Goal: Information Seeking & Learning: Learn about a topic

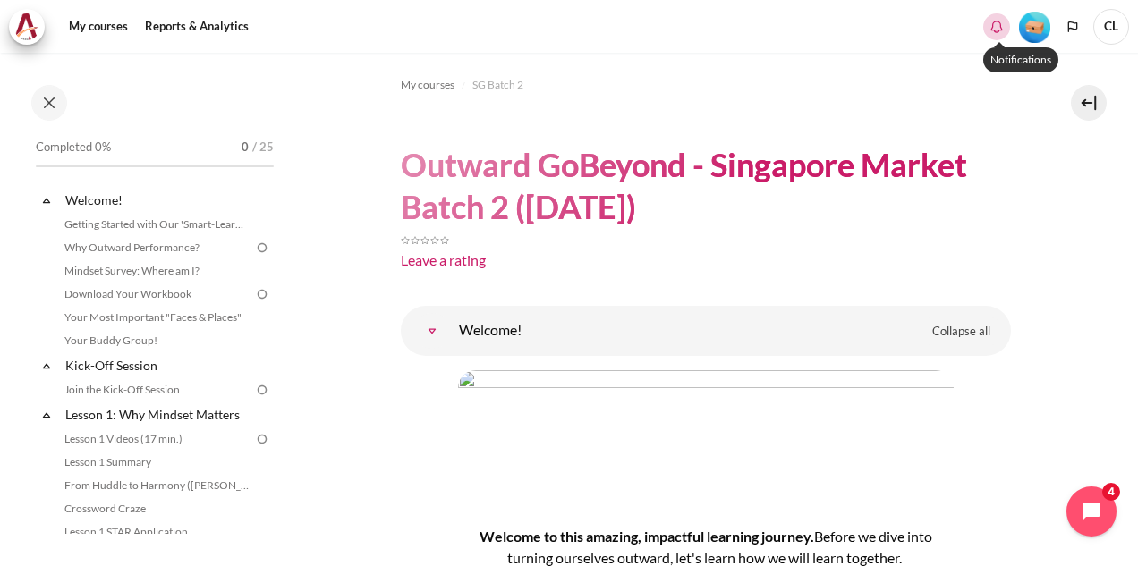
click at [998, 29] on icon "Show notification window with no new notifications" at bounding box center [997, 27] width 18 height 18
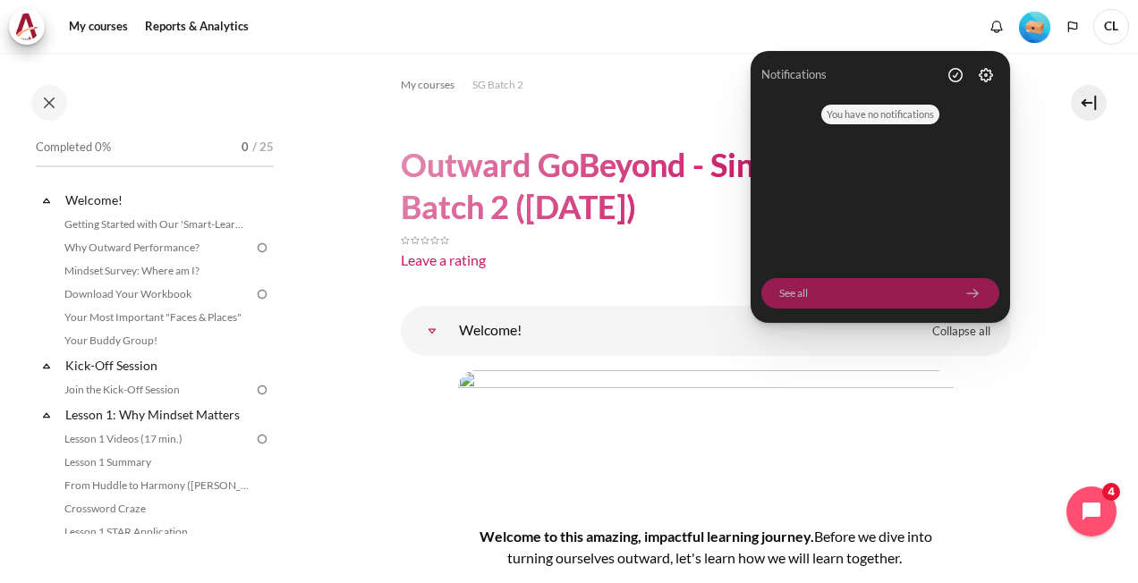
click at [798, 293] on link "See all" at bounding box center [880, 293] width 238 height 30
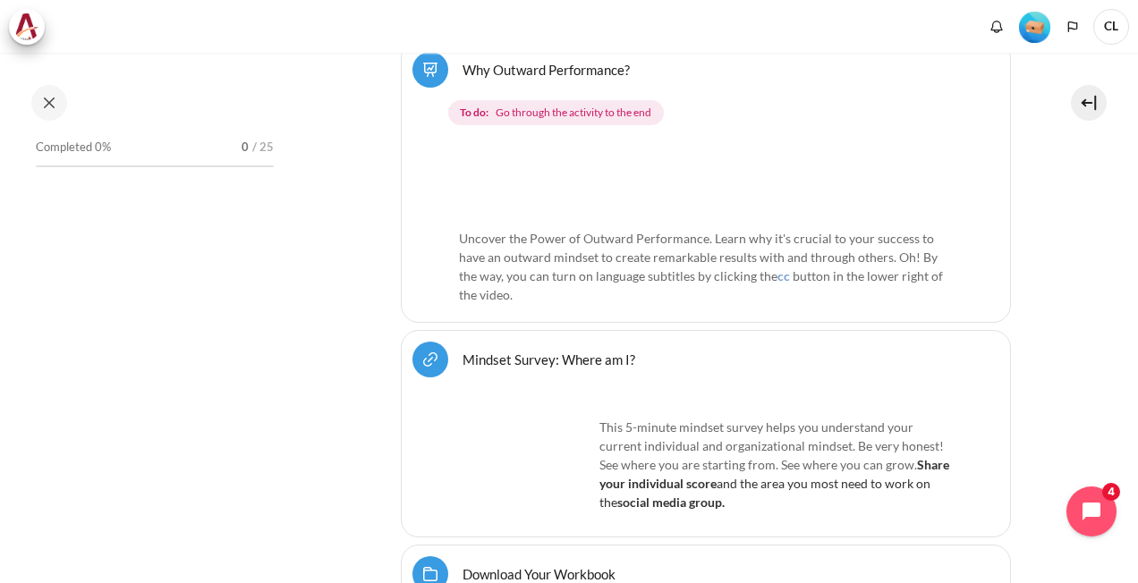
scroll to position [716, 0]
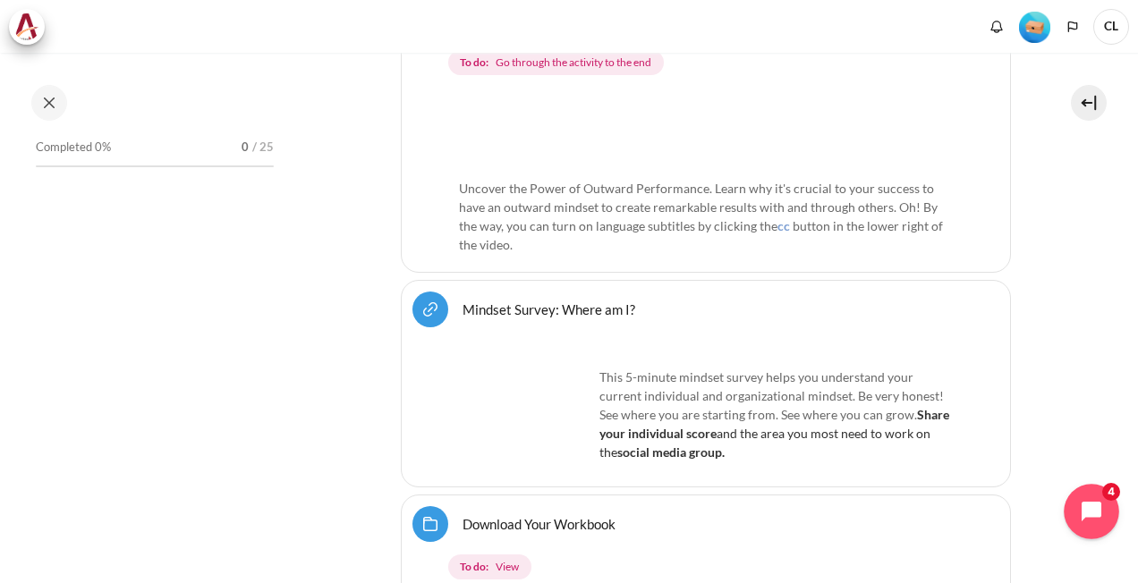
click at [1094, 517] on icon "Open chat widget" at bounding box center [1101, 512] width 16 height 16
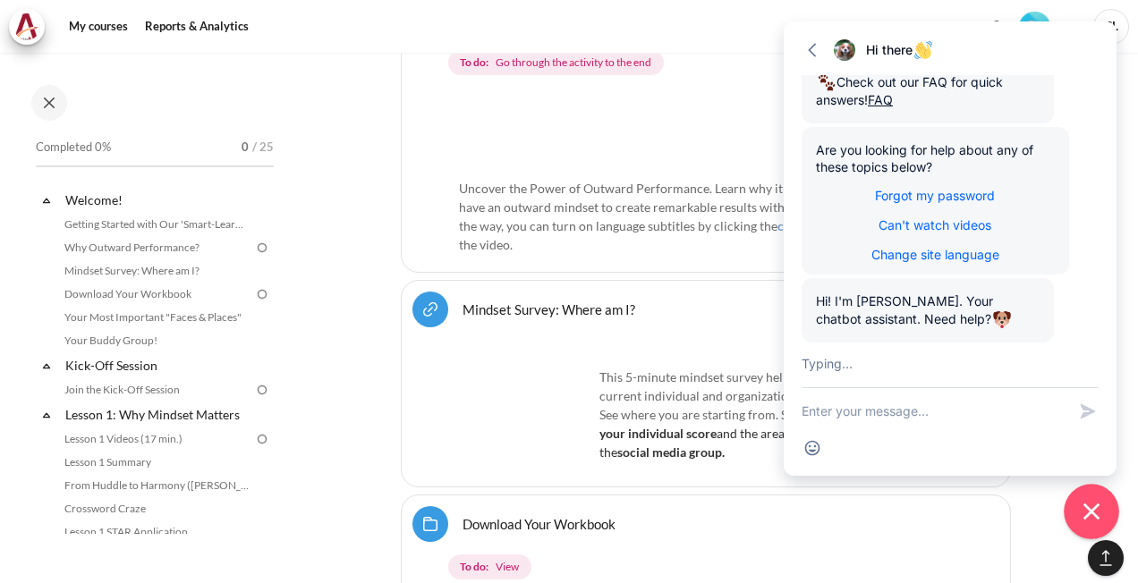
scroll to position [318, 0]
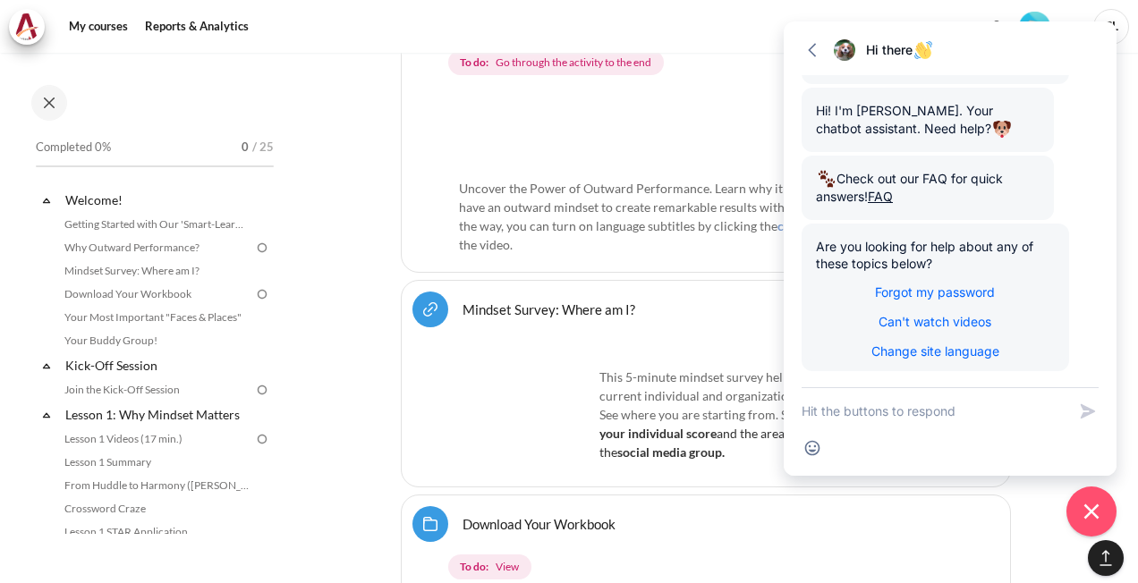
click at [711, 542] on div "To do: View" at bounding box center [710, 562] width 580 height 41
click at [811, 50] on icon "button" at bounding box center [812, 50] width 18 height 18
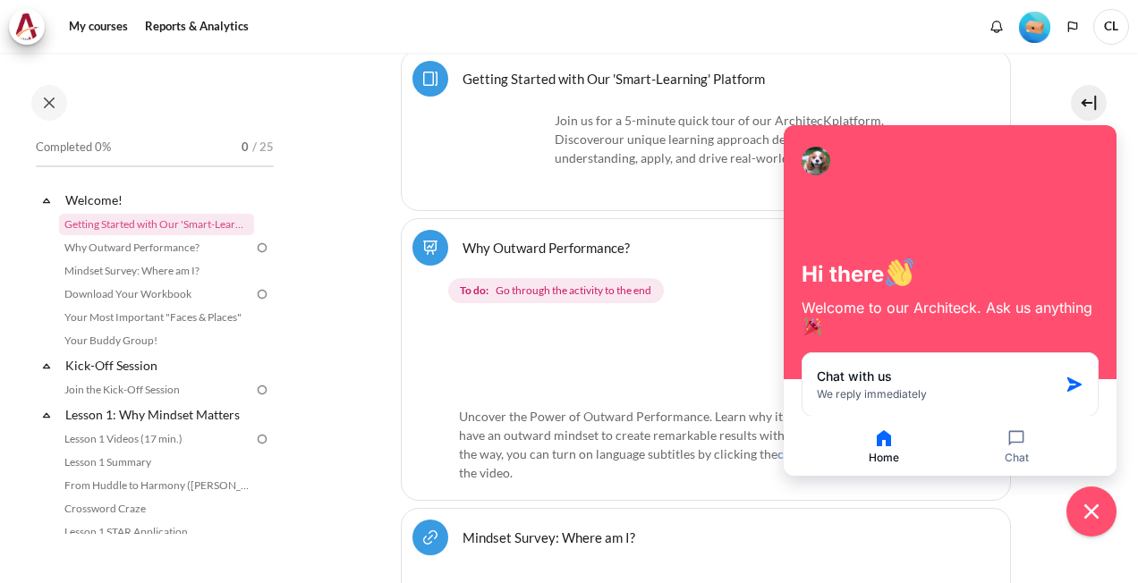
scroll to position [587, 0]
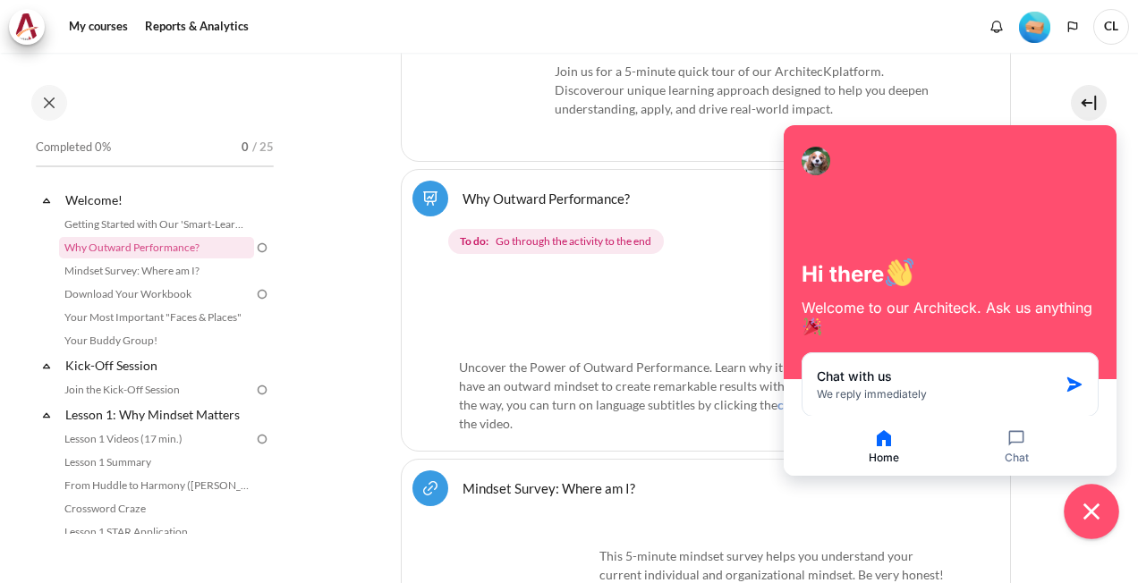
click at [1084, 514] on icon "Close chat widget" at bounding box center [1092, 512] width 28 height 28
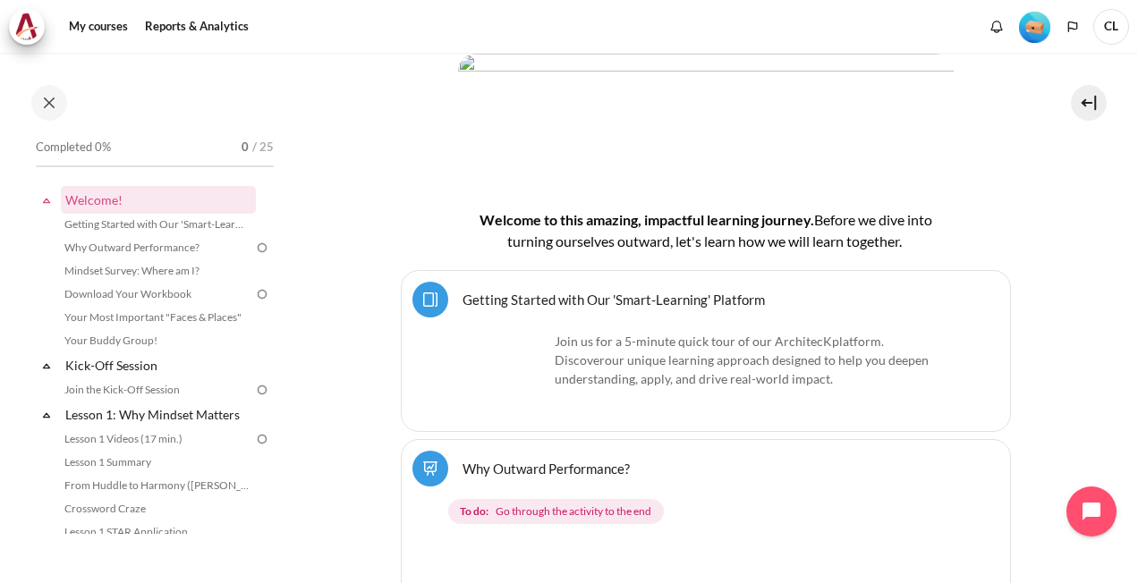
scroll to position [358, 0]
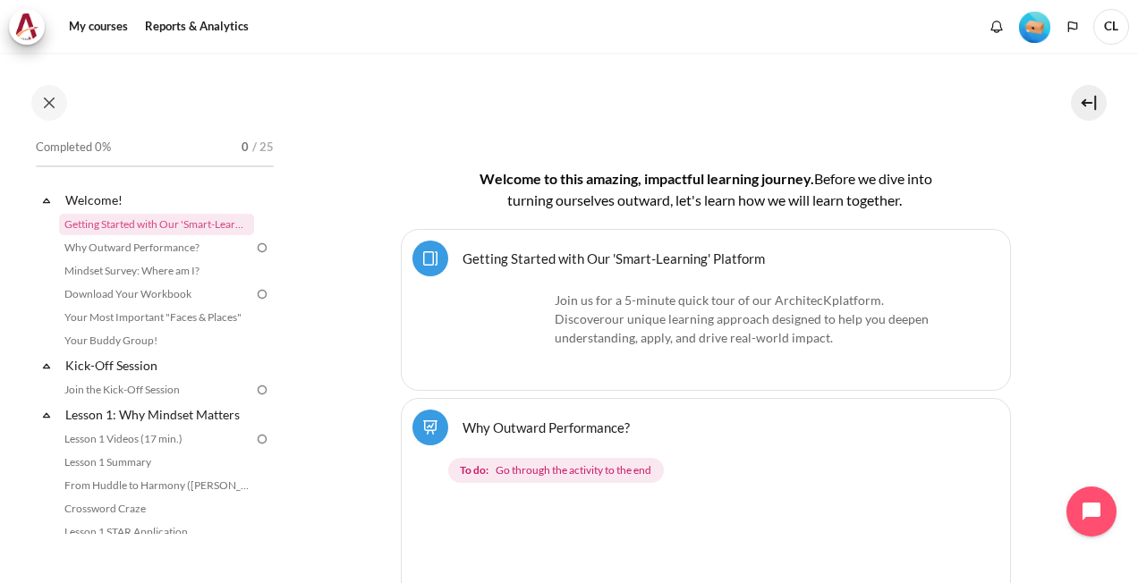
click at [624, 338] on span "our unique learning approach designed to help you deepen understanding, apply, …" at bounding box center [742, 328] width 374 height 34
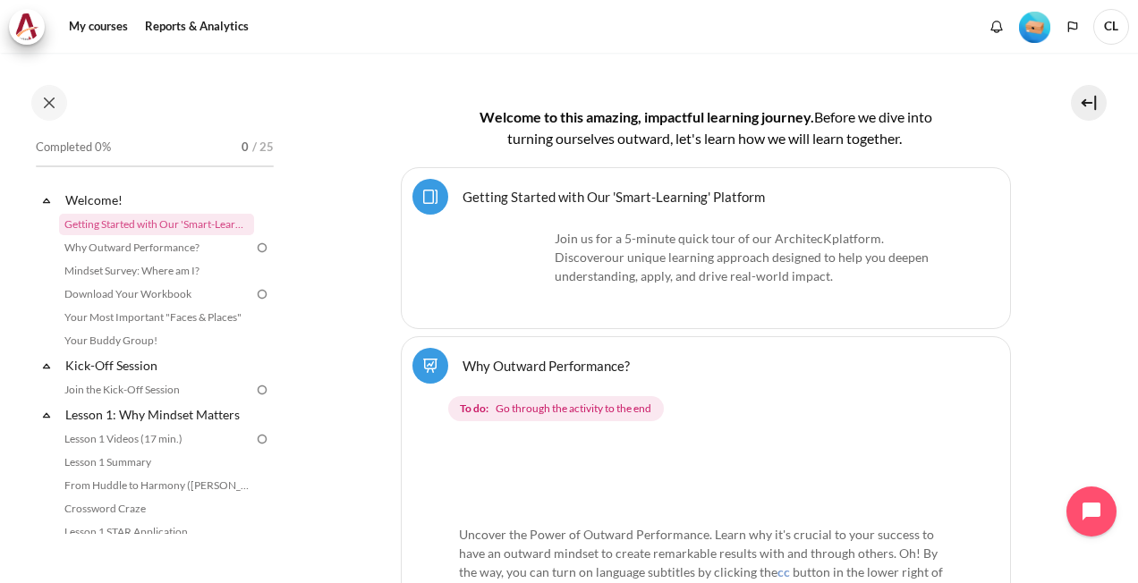
scroll to position [447, 0]
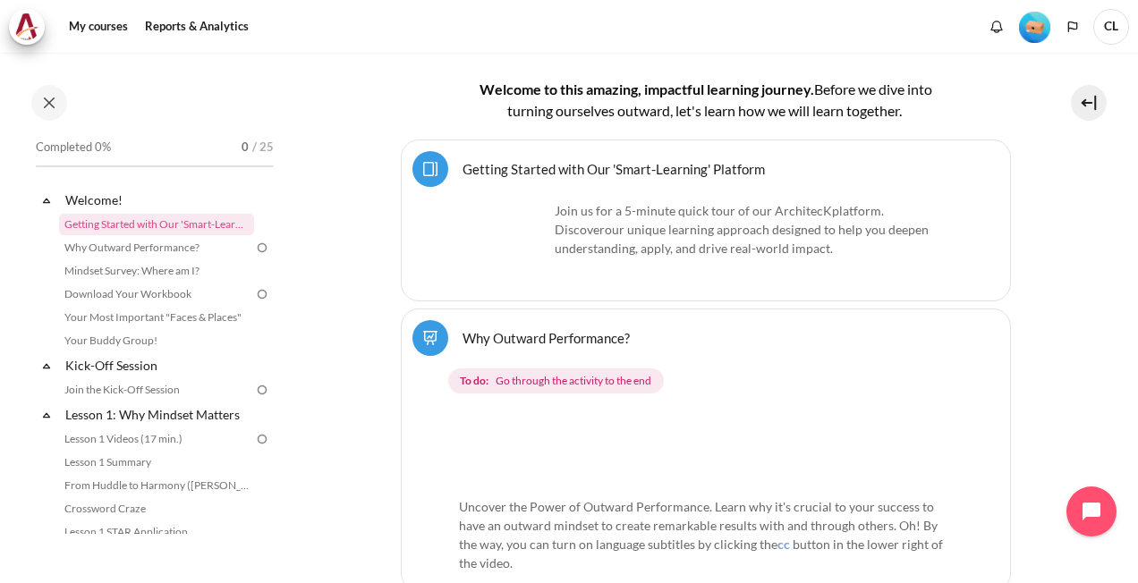
click at [549, 448] on img "Content" at bounding box center [706, 450] width 494 height 77
click at [559, 378] on span "Go through the activity to the end" at bounding box center [574, 381] width 156 height 16
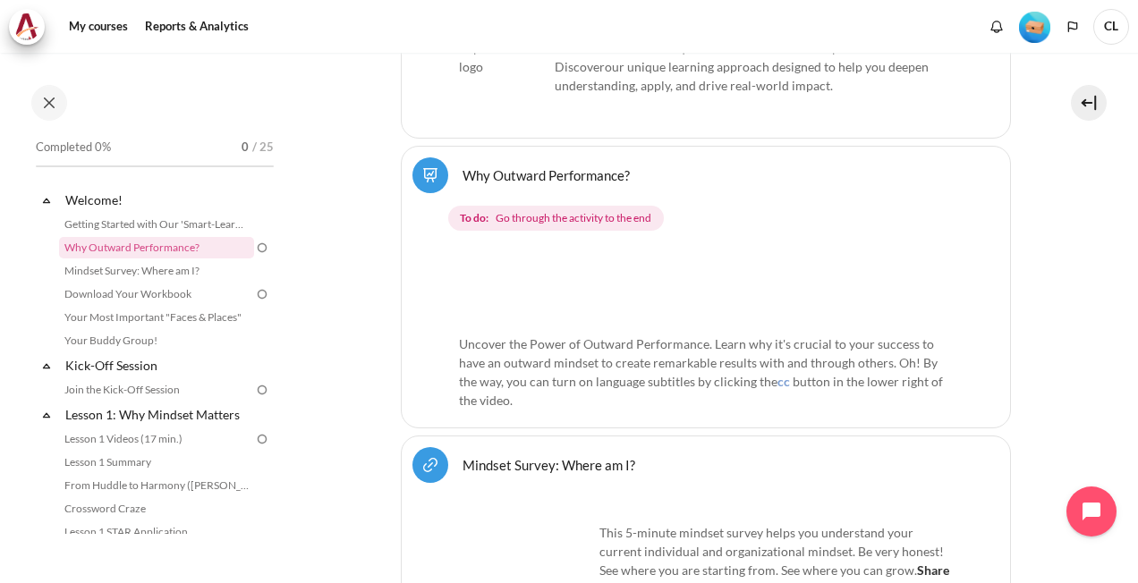
scroll to position [626, 0]
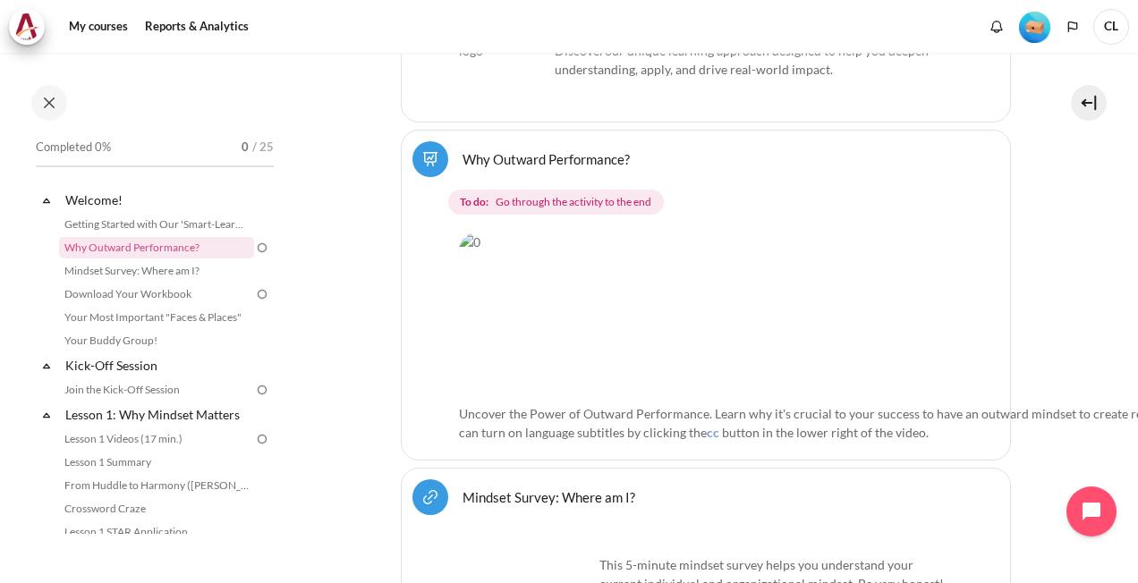
click at [526, 406] on span "Uncover the Power of Outward Performance. Learn why it's crucial to your succes…" at bounding box center [972, 423] width 1027 height 34
click at [463, 156] on link "Why Outward Performance? Lesson" at bounding box center [546, 158] width 167 height 17
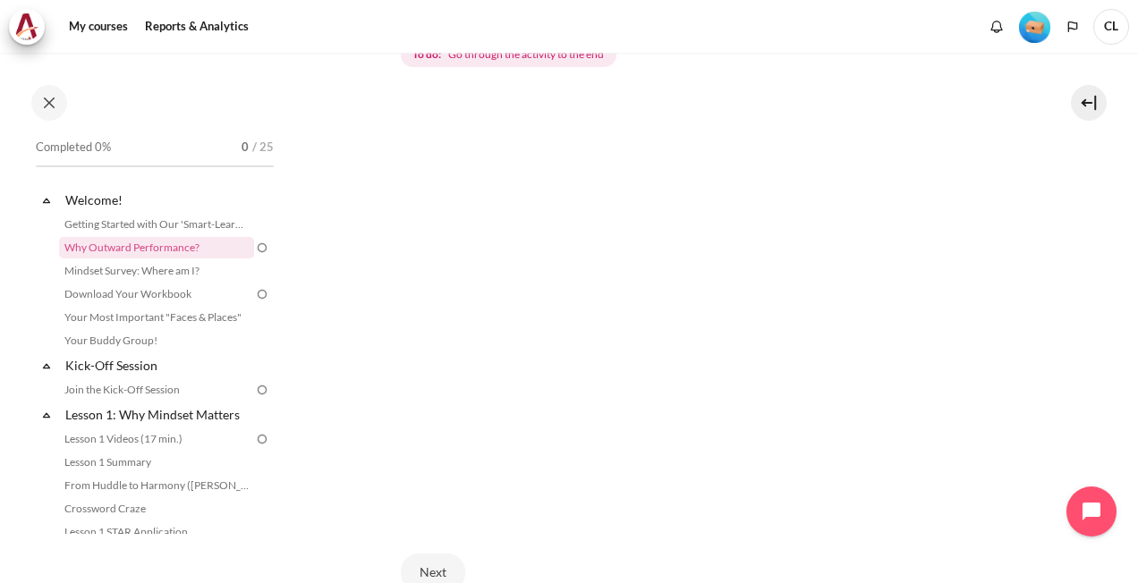
scroll to position [358, 0]
